Goal: Find specific page/section: Find specific page/section

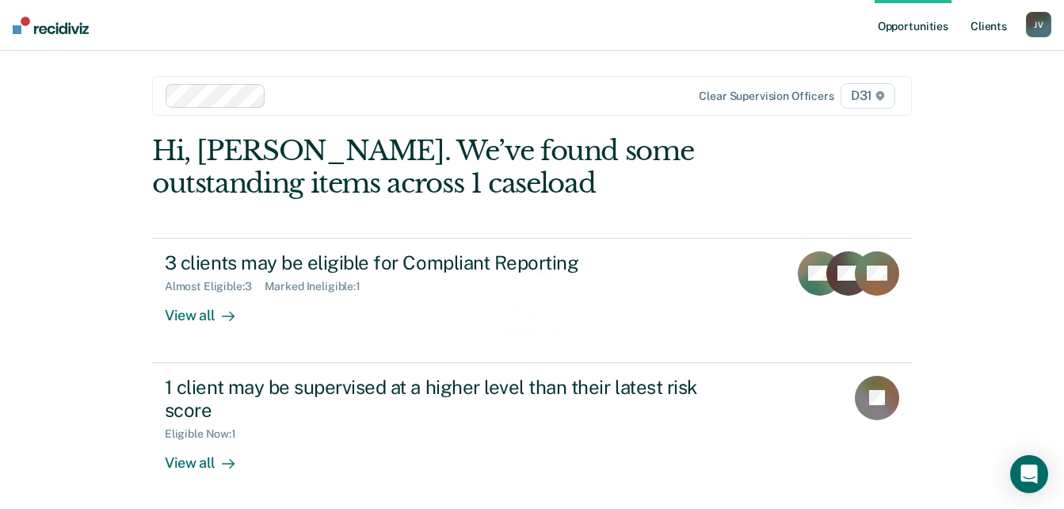
click at [984, 29] on link "Client s" at bounding box center [989, 25] width 43 height 51
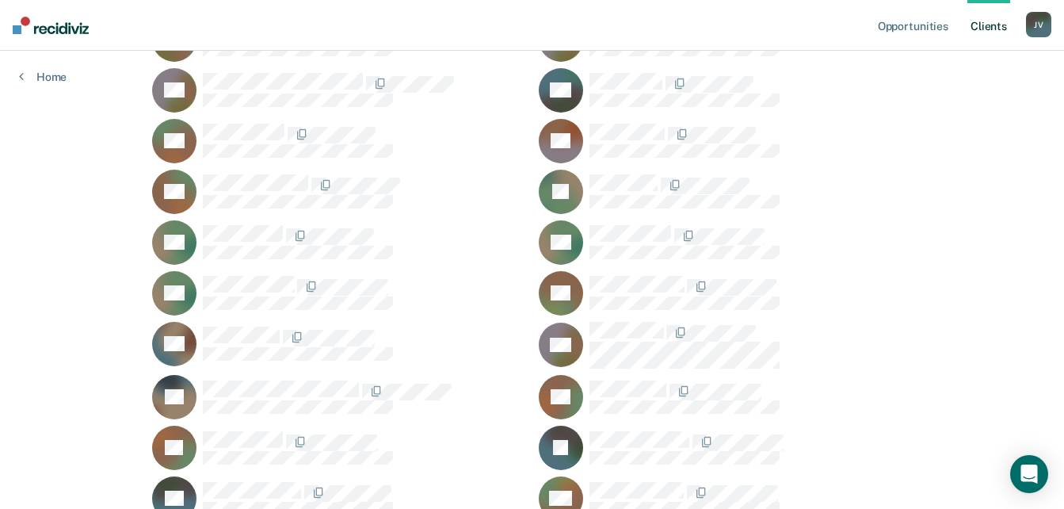
scroll to position [872, 0]
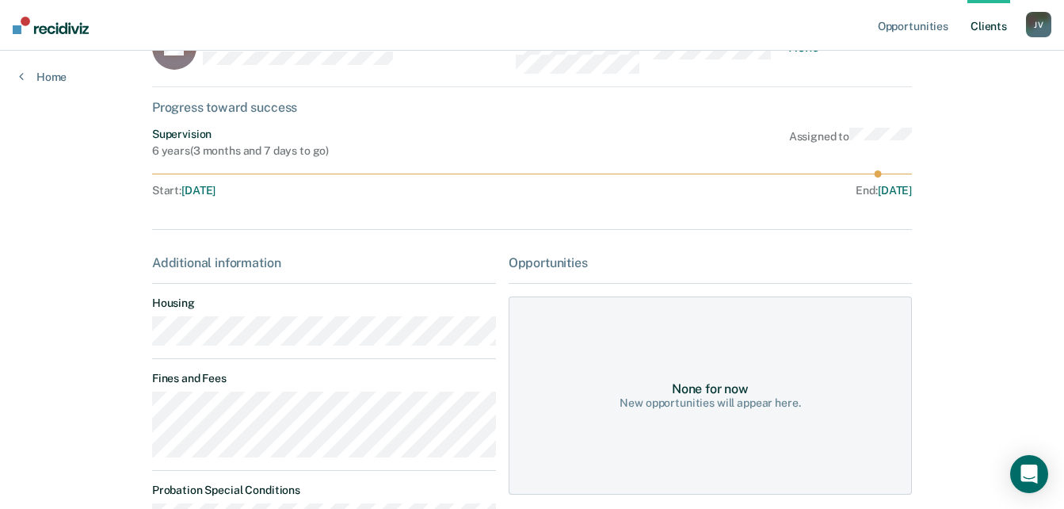
scroll to position [330, 0]
